Goal: Find contact information: Find contact information

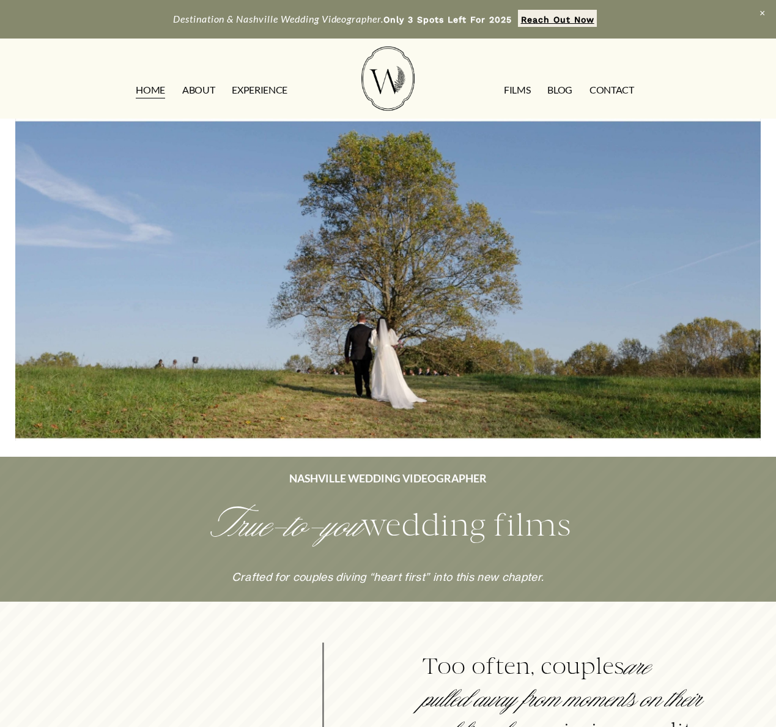
click at [619, 86] on link "CONTACT" at bounding box center [611, 90] width 45 height 20
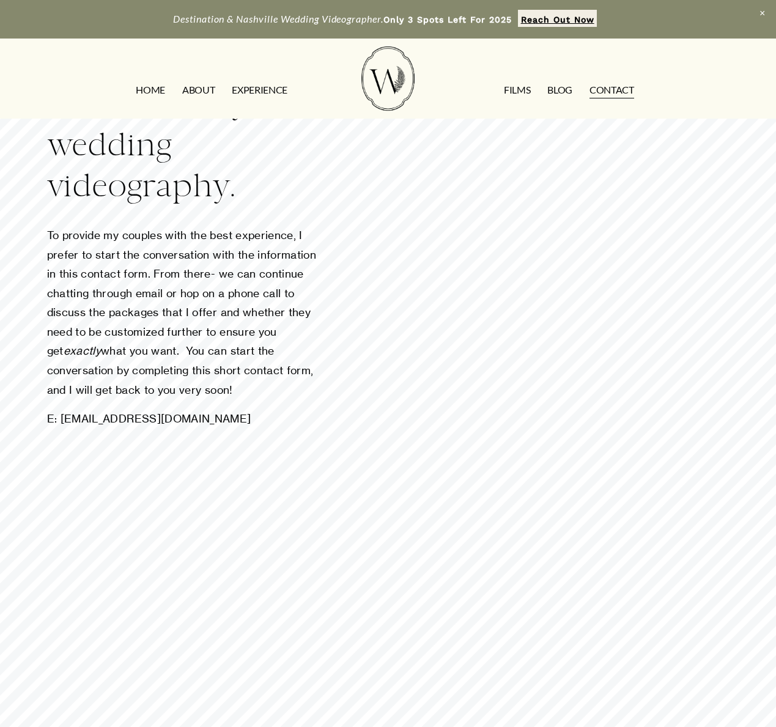
scroll to position [233, 0]
